Goal: Information Seeking & Learning: Understand process/instructions

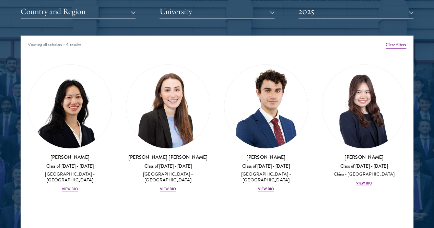
click at [250, 188] on div "Viewing all scholars - 4 results Clear filters Amber Class of [DATE] - [DATE] […" at bounding box center [217, 139] width 393 height 206
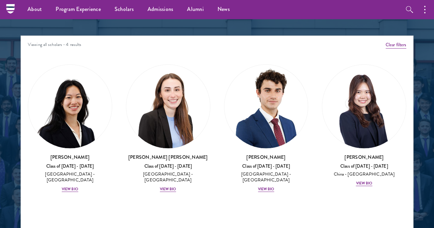
scroll to position [825, 0]
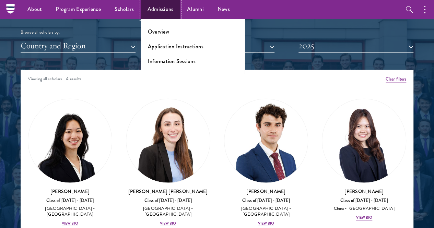
click at [142, 8] on link "Admissions" at bounding box center [161, 9] width 40 height 19
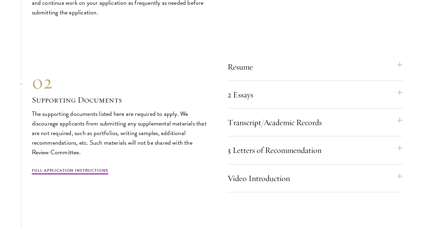
scroll to position [2093, 0]
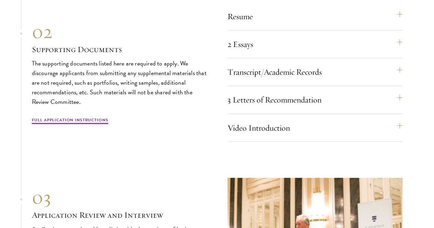
click at [257, 58] on div "2 Essays The two required essays are a Leadership Essay (750 words) and a State…" at bounding box center [314, 47] width 175 height 22
click at [257, 52] on button "2 Essays" at bounding box center [318, 44] width 175 height 16
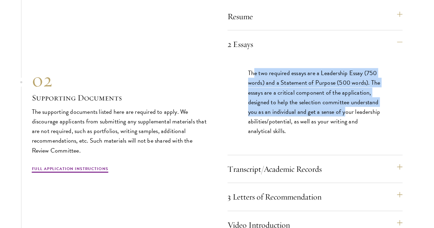
drag, startPoint x: 255, startPoint y: 115, endPoint x: 279, endPoint y: 167, distance: 57.6
click at [279, 136] on p "The two required essays are a Leadership Essay (750 words) and a Statement of P…" at bounding box center [315, 102] width 134 height 68
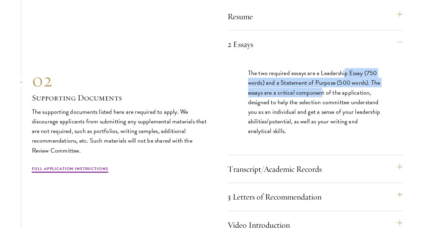
drag, startPoint x: 349, startPoint y: 119, endPoint x: 356, endPoint y: 145, distance: 26.6
click at [356, 136] on p "The two required essays are a Leadership Essay (750 words) and a Statement of P…" at bounding box center [315, 102] width 134 height 68
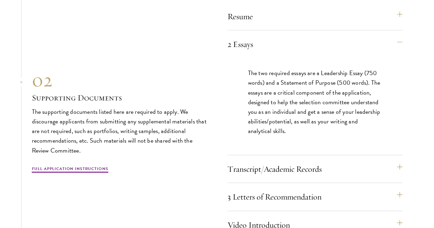
click at [354, 136] on p "The two required essays are a Leadership Essay (750 words) and a Statement of P…" at bounding box center [315, 102] width 134 height 68
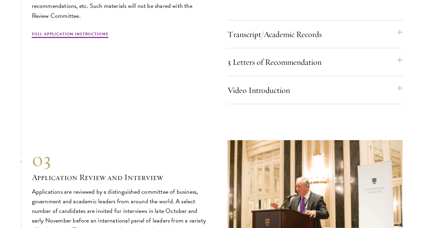
scroll to position [2230, 0]
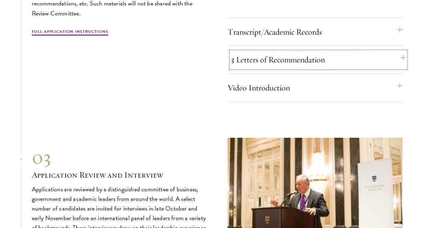
click at [257, 68] on button "3 Letters of Recommendation" at bounding box center [318, 59] width 175 height 16
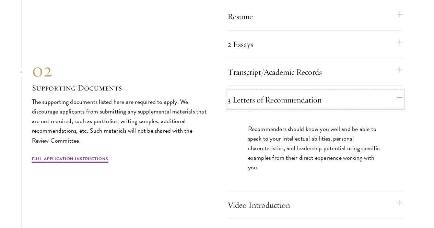
scroll to position [2127, 0]
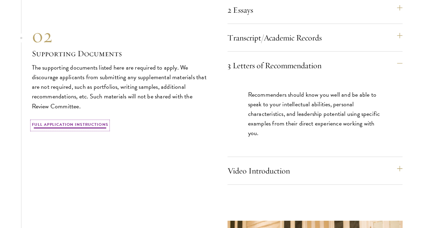
click at [108, 130] on link "Full Application Instructions" at bounding box center [70, 125] width 77 height 8
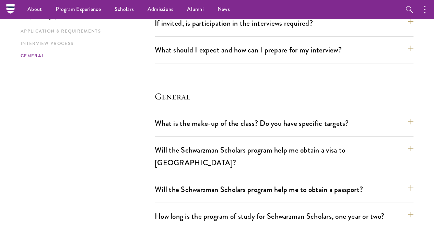
scroll to position [951, 0]
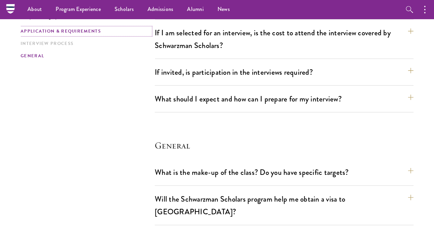
click at [85, 35] on link "Application & Requirements" at bounding box center [86, 31] width 130 height 7
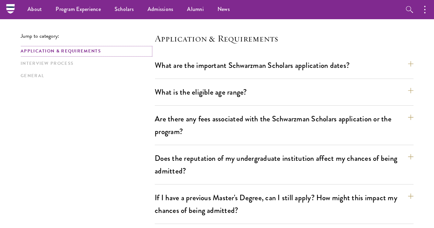
scroll to position [169, 0]
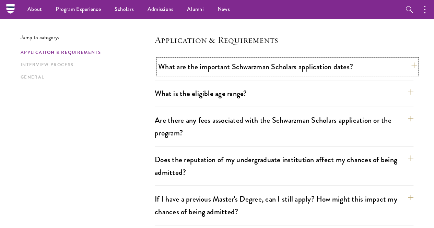
click at [214, 70] on button "What are the important Schwarzman Scholars application dates?" at bounding box center [287, 66] width 259 height 15
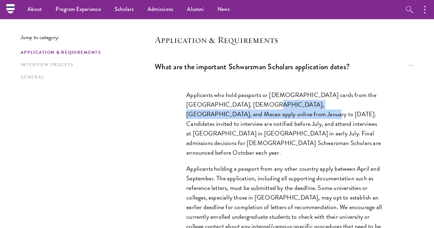
drag, startPoint x: 257, startPoint y: 106, endPoint x: 256, endPoint y: 116, distance: 10.0
click at [256, 116] on p "Applicants who hold passports or permanent resident cards from the Chinese main…" at bounding box center [284, 124] width 196 height 68
click at [247, 119] on p "Applicants who hold passports or permanent resident cards from the Chinese main…" at bounding box center [284, 124] width 196 height 68
drag, startPoint x: 233, startPoint y: 118, endPoint x: 256, endPoint y: 104, distance: 26.3
click at [256, 104] on p "Applicants who hold passports or permanent resident cards from the Chinese main…" at bounding box center [284, 124] width 196 height 68
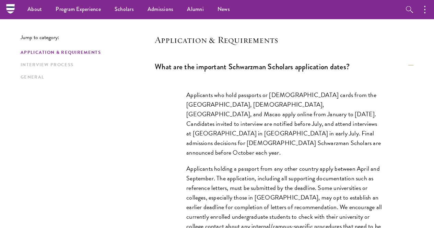
click at [255, 106] on p "Applicants who hold passports or permanent resident cards from the Chinese main…" at bounding box center [284, 124] width 196 height 68
click at [259, 146] on p "Applicants who hold passports or permanent resident cards from the Chinese main…" at bounding box center [284, 124] width 196 height 68
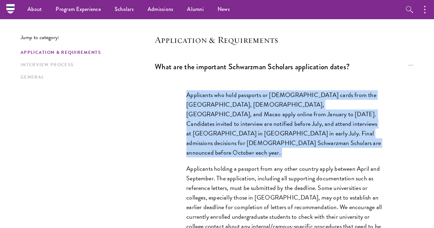
drag, startPoint x: 259, startPoint y: 146, endPoint x: 184, endPoint y: 99, distance: 88.6
click at [186, 99] on p "Applicants who hold passports or permanent resident cards from the Chinese main…" at bounding box center [284, 124] width 196 height 68
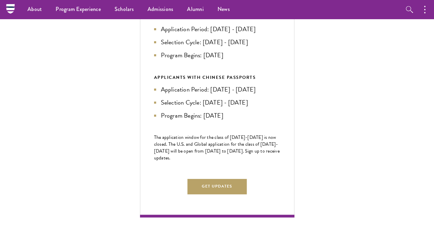
scroll to position [274, 0]
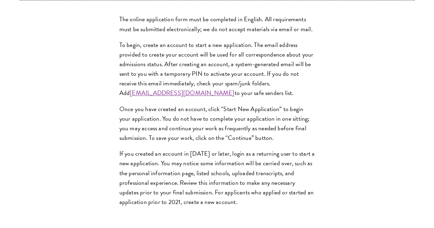
scroll to position [549, 0]
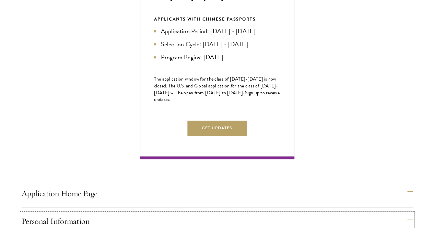
scroll to position [446, 0]
